Goal: Task Accomplishment & Management: Manage account settings

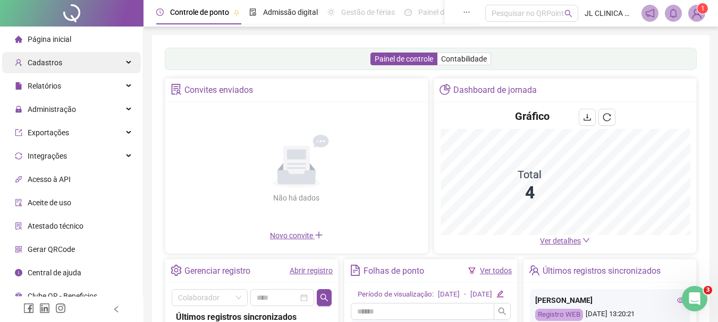
click at [79, 72] on div "Cadastros" at bounding box center [71, 62] width 139 height 21
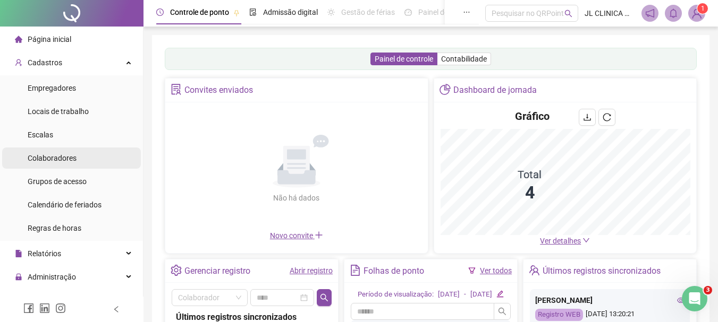
click at [78, 155] on li "Colaboradores" at bounding box center [71, 158] width 139 height 21
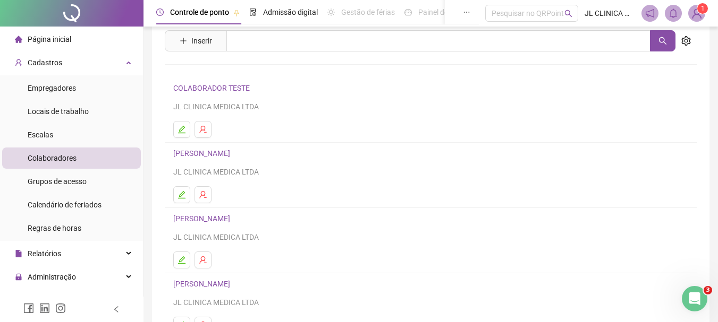
scroll to position [53, 0]
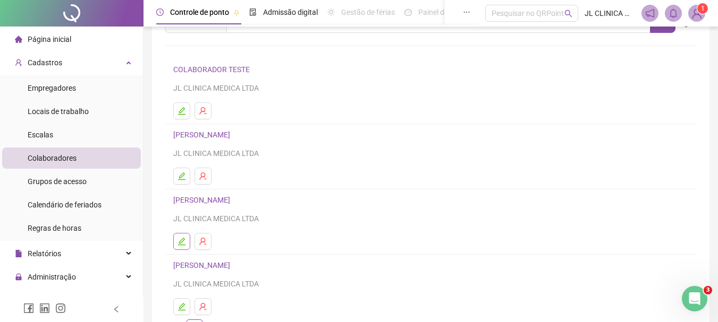
click at [187, 241] on button "button" at bounding box center [181, 241] width 17 height 17
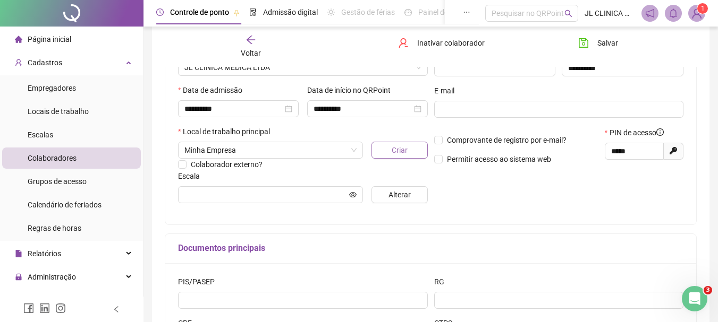
scroll to position [112, 0]
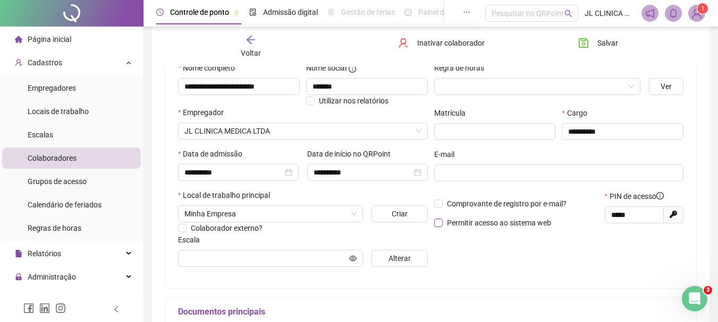
click at [444, 226] on span "Permitir acesso ao sistema web" at bounding box center [499, 223] width 113 height 12
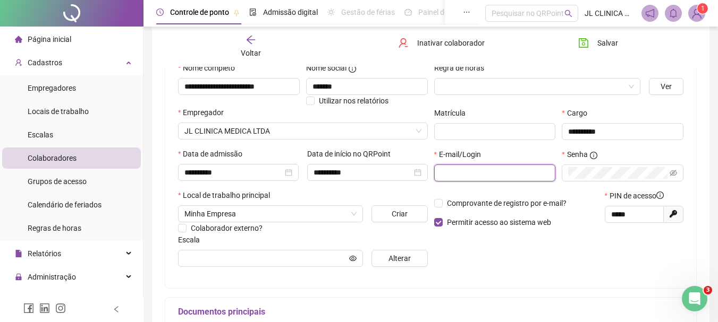
click at [458, 175] on input "text" at bounding box center [493, 173] width 107 height 12
paste input "**********"
click at [675, 173] on icon "eye-invisible" at bounding box center [672, 172] width 7 height 7
type input "**********"
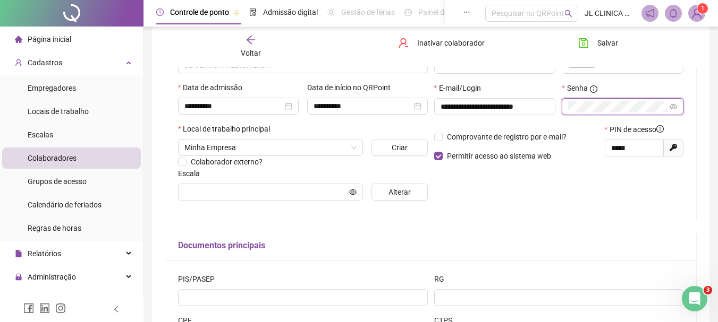
scroll to position [18, 0]
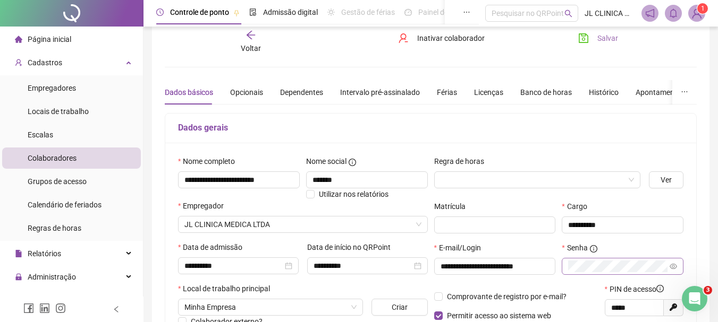
click at [602, 38] on span "Salvar" at bounding box center [607, 38] width 21 height 12
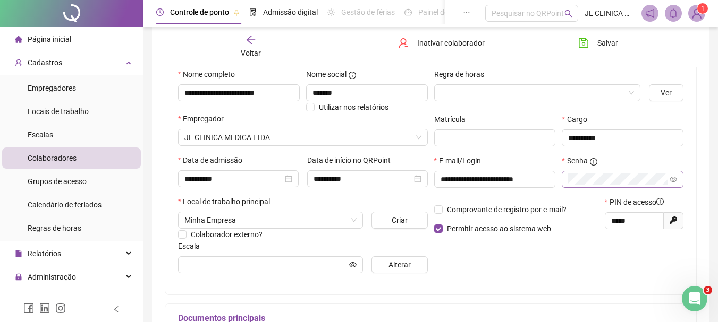
scroll to position [106, 0]
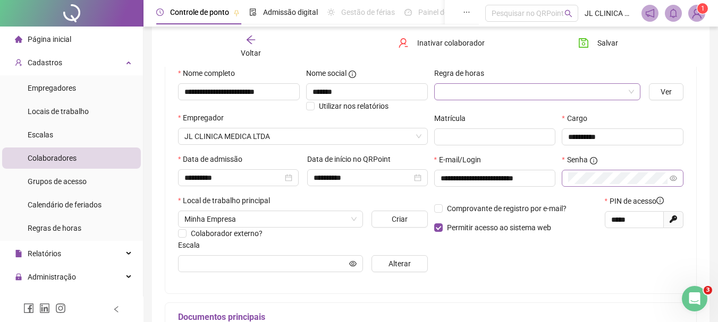
click at [631, 92] on span at bounding box center [537, 92] width 194 height 16
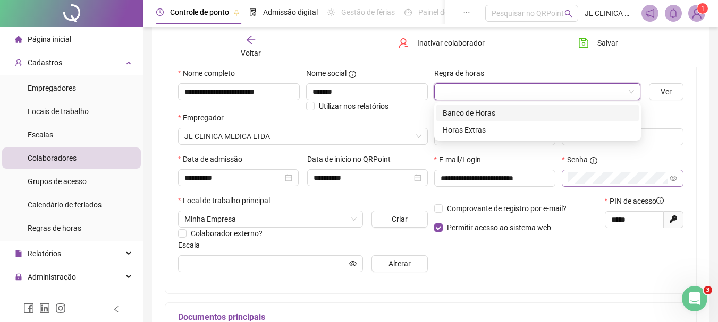
click at [556, 71] on div "Regra de horas" at bounding box center [537, 75] width 207 height 16
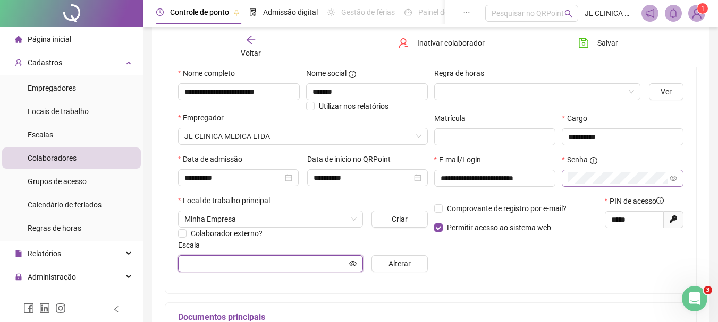
drag, startPoint x: 322, startPoint y: 268, endPoint x: 330, endPoint y: 264, distance: 8.6
click at [324, 268] on input "text" at bounding box center [265, 264] width 163 height 12
click at [352, 262] on icon "eye" at bounding box center [352, 263] width 7 height 7
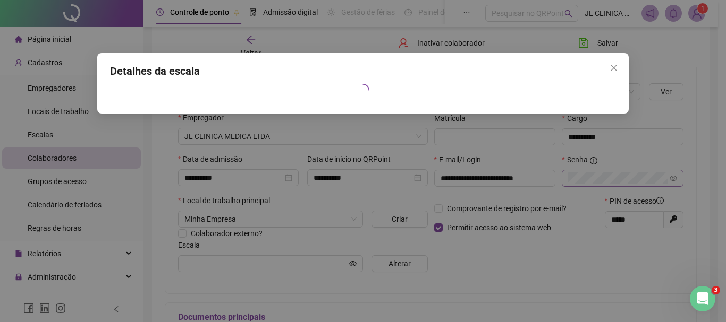
click at [375, 265] on div "Detalhes da escala" at bounding box center [363, 161] width 726 height 322
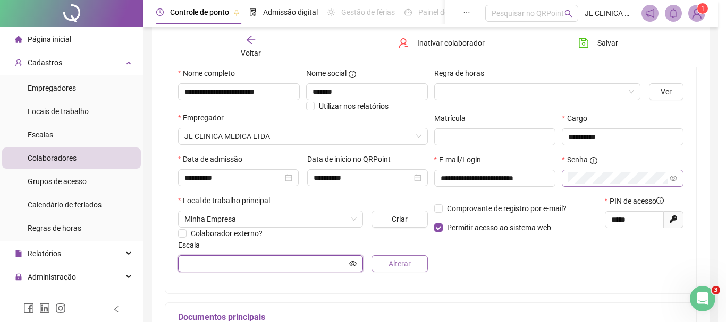
click at [390, 216] on body "**********" at bounding box center [359, 55] width 718 height 322
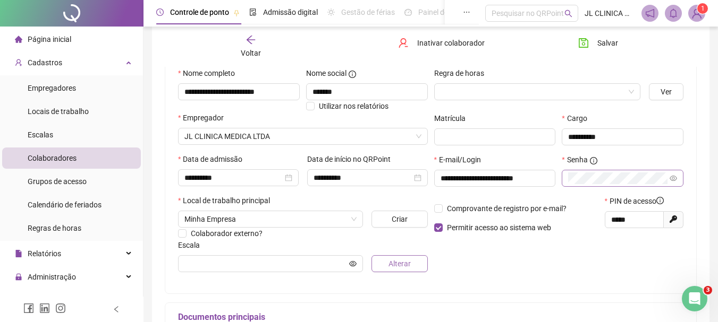
click at [395, 263] on span "Alterar" at bounding box center [399, 264] width 22 height 12
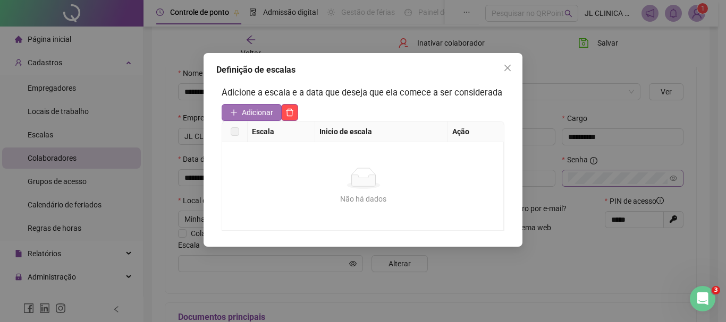
click at [250, 109] on span "Adicionar" at bounding box center [257, 113] width 31 height 12
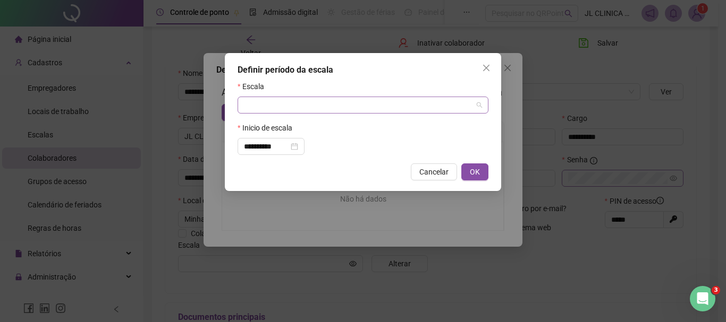
click at [311, 106] on input "search" at bounding box center [358, 105] width 228 height 16
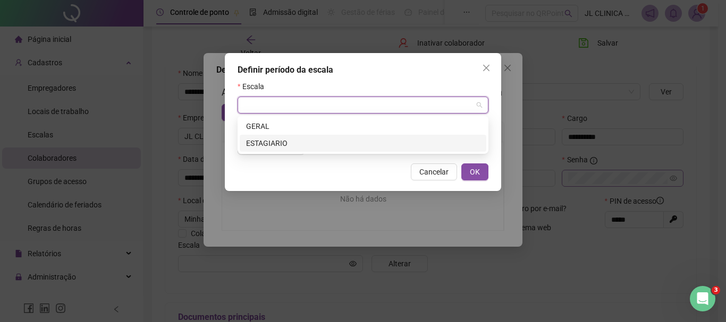
click at [285, 139] on div "ESTAGIARIO" at bounding box center [363, 144] width 234 height 12
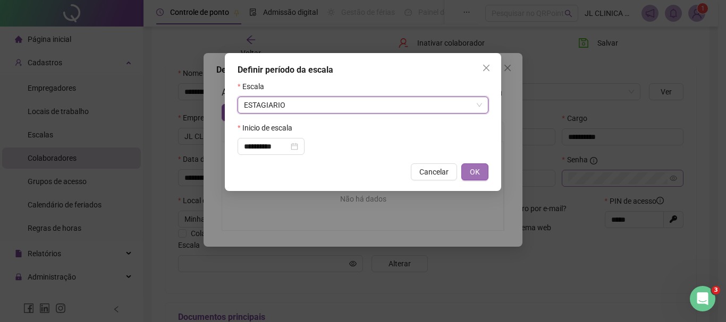
click at [473, 172] on span "OK" at bounding box center [475, 172] width 10 height 12
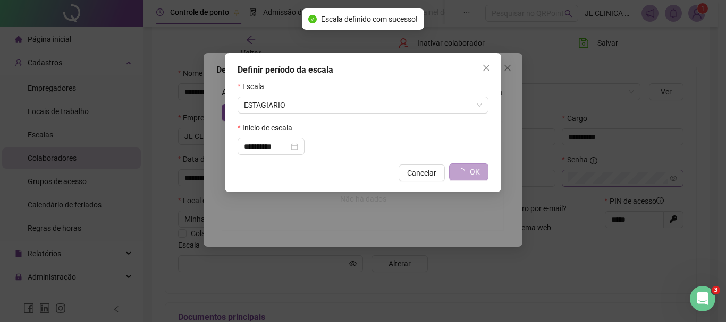
type input "**********"
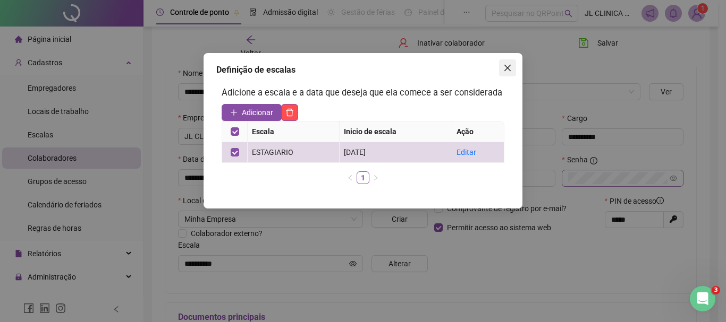
click at [508, 68] on icon "close" at bounding box center [507, 68] width 6 height 6
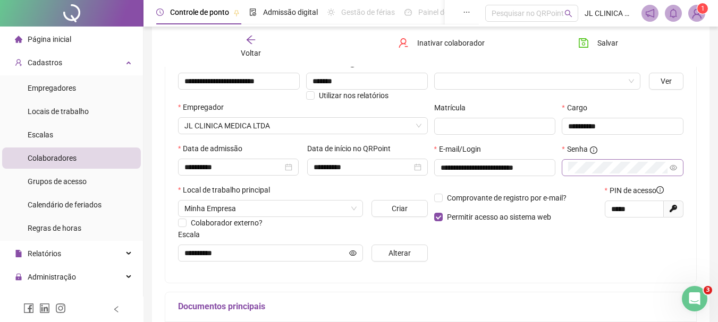
scroll to position [0, 0]
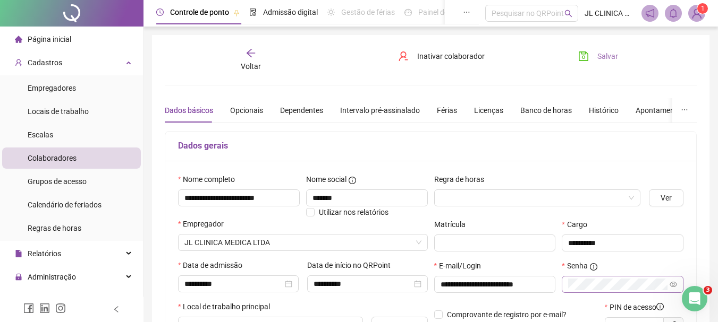
click at [597, 61] on span "Salvar" at bounding box center [607, 56] width 21 height 12
click at [604, 50] on button "Salvar" at bounding box center [598, 56] width 56 height 17
